Goal: Use online tool/utility: Utilize a website feature to perform a specific function

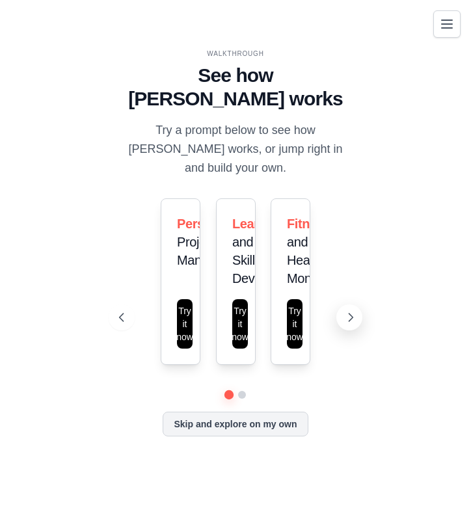
click at [350, 314] on icon at bounding box center [351, 318] width 4 height 8
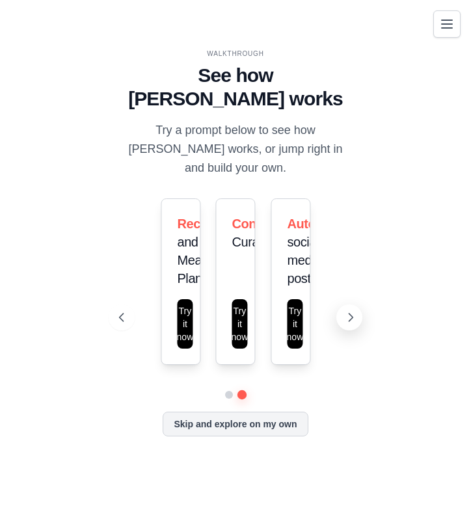
click at [350, 314] on icon at bounding box center [351, 318] width 4 height 8
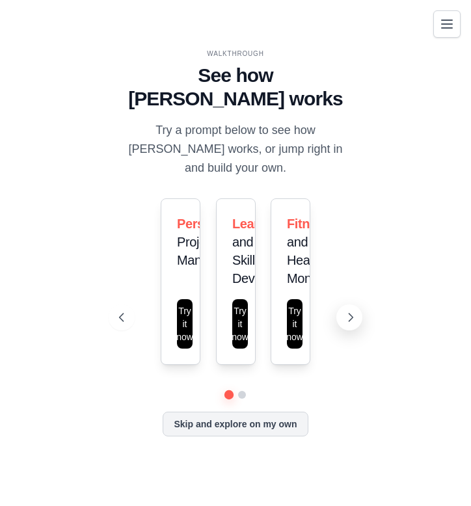
click at [350, 314] on icon at bounding box center [351, 318] width 4 height 8
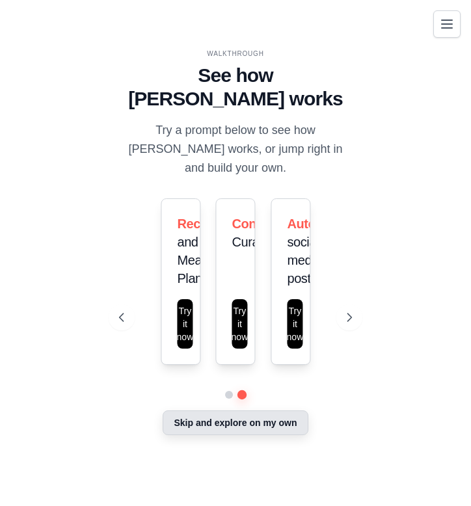
click at [260, 410] on button "Skip and explore on my own" at bounding box center [235, 422] width 145 height 25
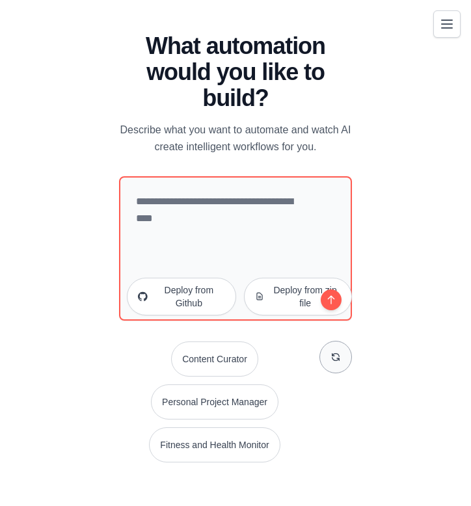
click at [334, 355] on icon at bounding box center [335, 357] width 7 height 7
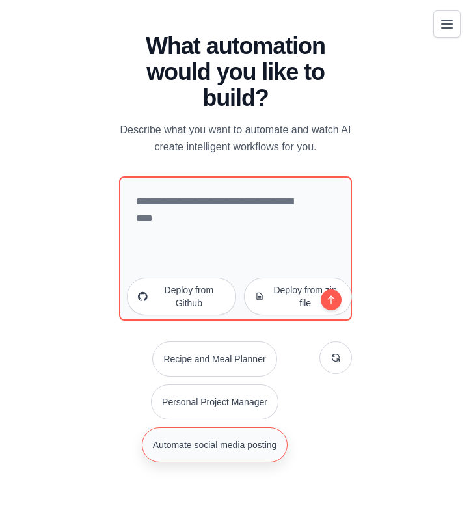
click at [235, 450] on button "Automate social media posting" at bounding box center [215, 444] width 146 height 35
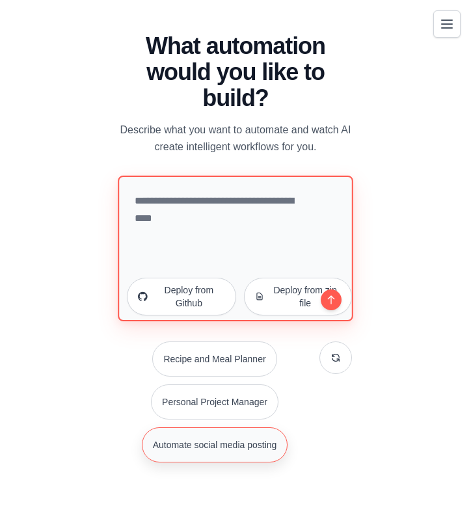
type textarea "**********"
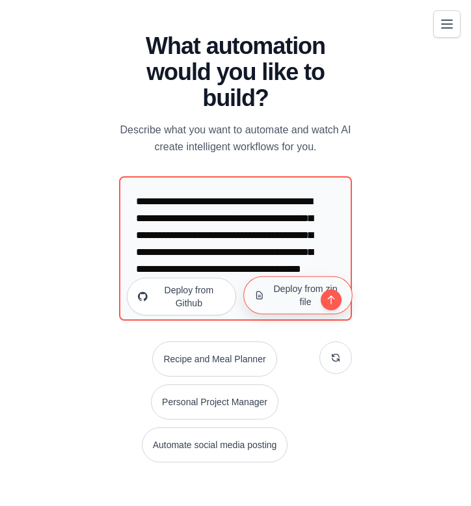
click at [297, 297] on button "Deploy from zip file" at bounding box center [297, 295] width 109 height 38
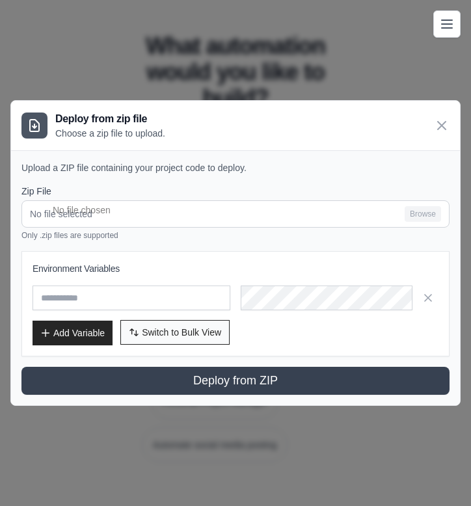
click at [184, 332] on span "Switch to Bulk View" at bounding box center [181, 332] width 79 height 13
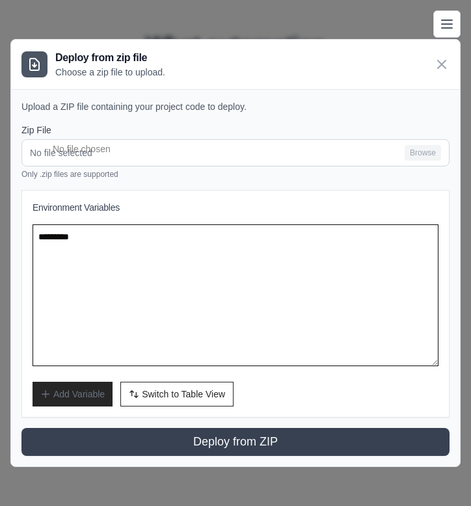
click at [160, 326] on textarea at bounding box center [236, 295] width 406 height 142
click at [158, 326] on textarea at bounding box center [236, 295] width 406 height 142
click at [157, 326] on textarea at bounding box center [236, 295] width 406 height 142
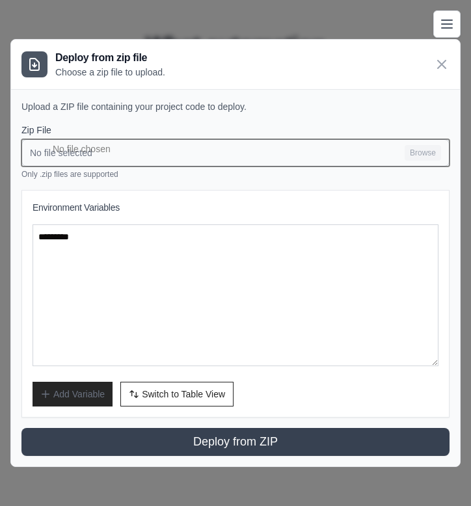
click at [222, 141] on input "No file selected Browse" at bounding box center [235, 152] width 428 height 27
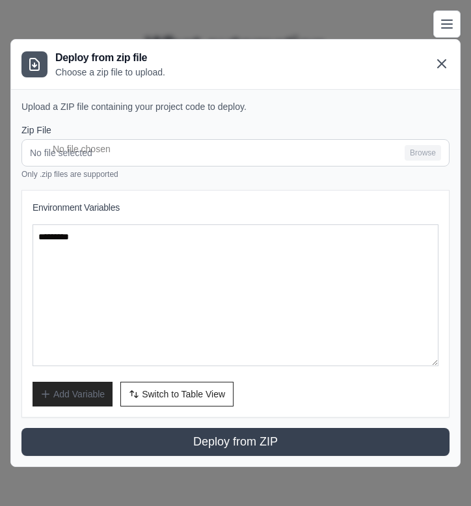
click at [446, 67] on icon at bounding box center [442, 64] width 16 height 16
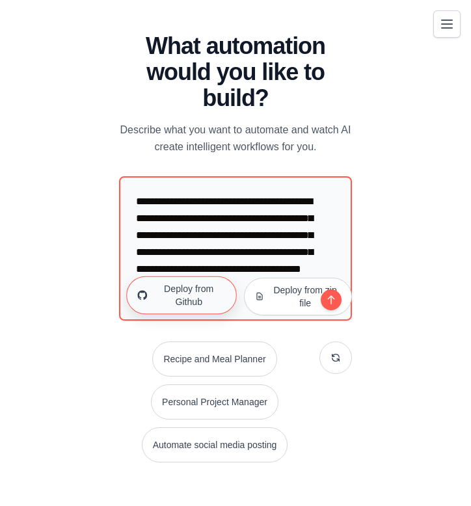
click at [195, 302] on button "Deploy from Github" at bounding box center [181, 295] width 110 height 38
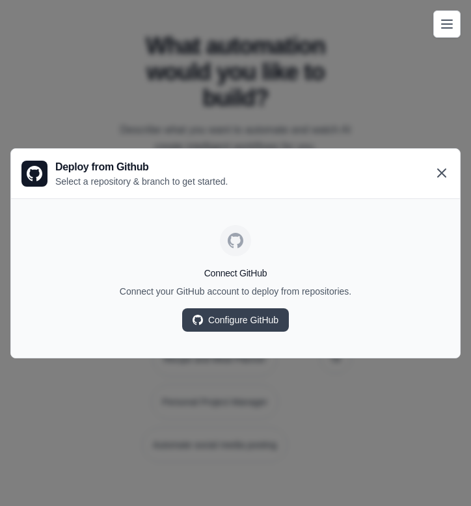
click at [448, 169] on icon at bounding box center [442, 173] width 16 height 16
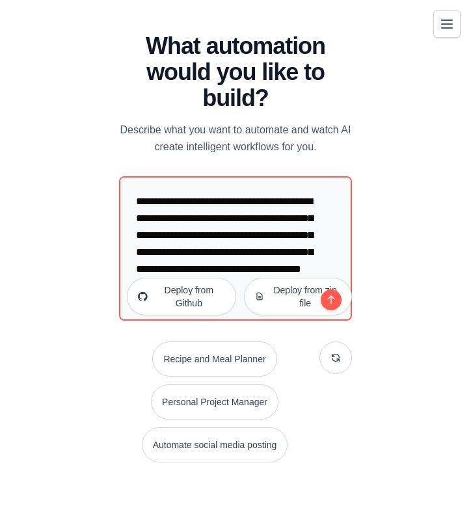
click at [382, 146] on div "WALKTHROUGH See how [PERSON_NAME] works Try a prompt below to see how [PERSON_N…" at bounding box center [236, 253] width 440 height 480
